Goal: Browse casually: Explore the website without a specific task or goal

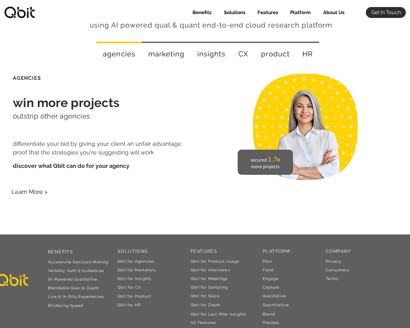
scroll to position [1155, 0]
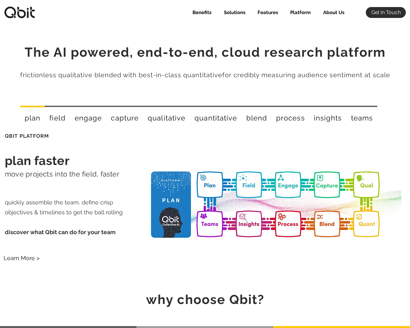
select select "Agency"
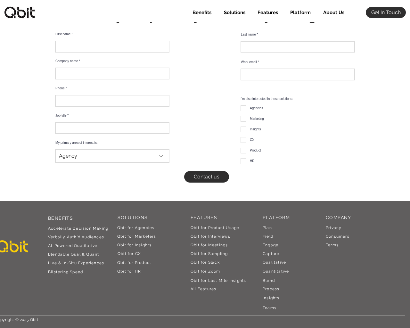
scroll to position [651, 0]
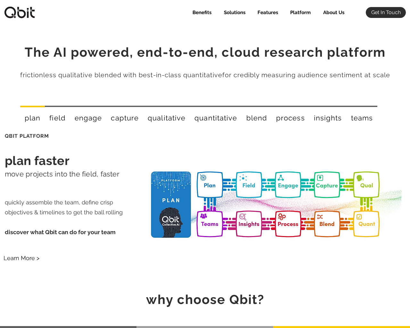
select select "Agency"
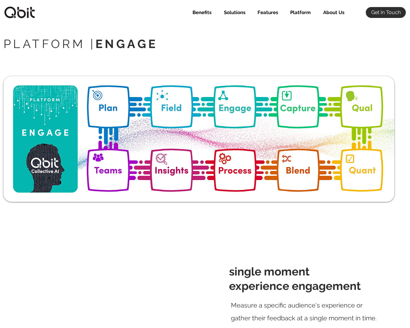
select select "Agency"
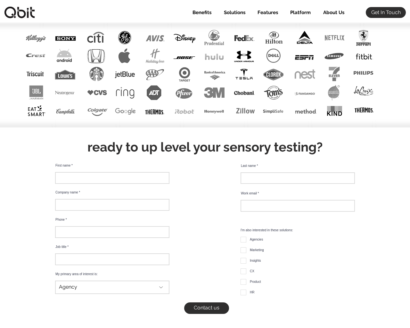
scroll to position [2210, 0]
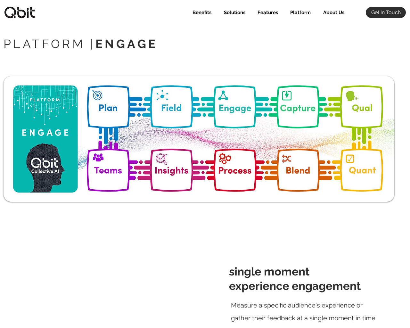
select select "Agency"
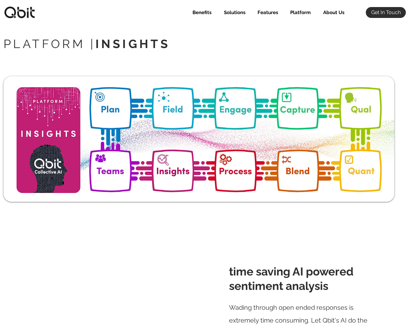
select select "Agency"
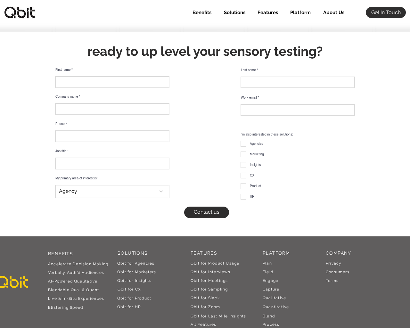
scroll to position [2127, 0]
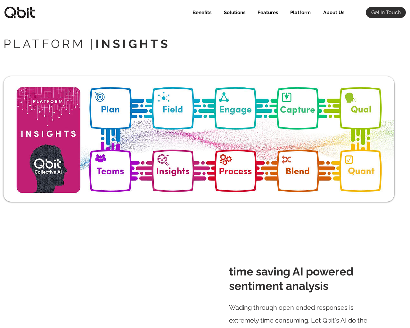
select select "Agency"
